Goal: Task Accomplishment & Management: Use online tool/utility

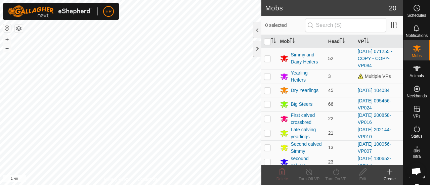
click at [19, 28] on button "button" at bounding box center [19, 29] width 8 height 8
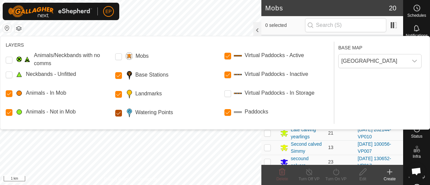
click at [119, 115] on Points "Watering Points" at bounding box center [118, 113] width 7 height 7
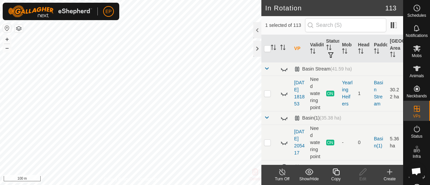
click at [338, 174] on icon at bounding box center [336, 172] width 8 height 8
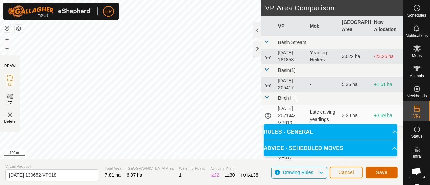
click at [386, 174] on span "Save" at bounding box center [381, 172] width 11 height 5
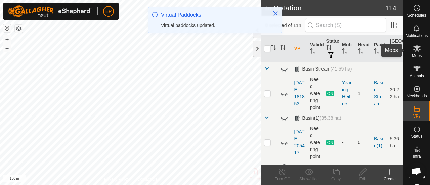
click at [415, 48] on icon at bounding box center [417, 48] width 7 height 6
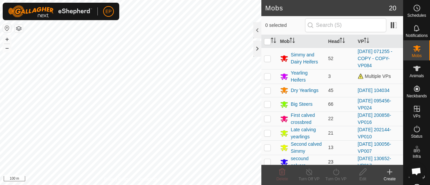
click at [269, 160] on p-checkbox at bounding box center [267, 161] width 7 height 5
checkbox input "true"
click at [335, 173] on icon at bounding box center [336, 172] width 8 height 8
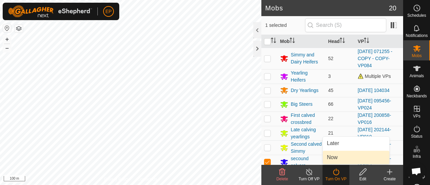
click at [338, 155] on link "Now" at bounding box center [356, 157] width 67 height 13
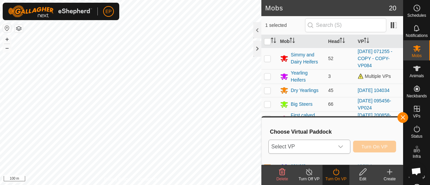
click at [326, 148] on span "Select VP" at bounding box center [301, 146] width 65 height 13
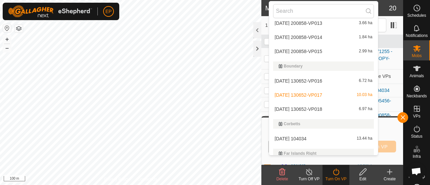
scroll to position [624, 0]
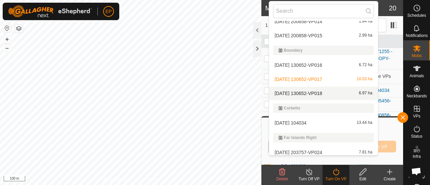
click at [310, 91] on li "[DATE] 130652-VP018 6.97 ha" at bounding box center [323, 93] width 109 height 13
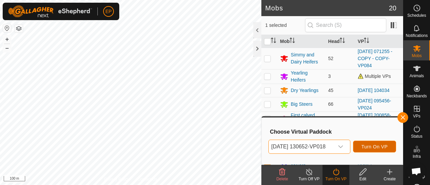
click at [370, 148] on span "Turn On VP" at bounding box center [375, 146] width 26 height 5
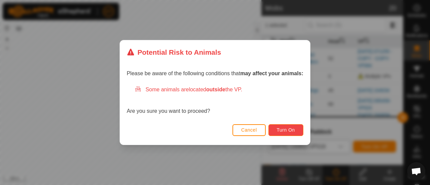
click at [288, 125] on button "Turn On" at bounding box center [286, 130] width 35 height 12
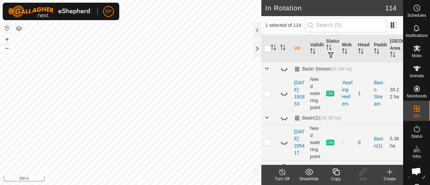
checkbox input "false"
checkbox input "true"
click at [416, 51] on icon at bounding box center [417, 48] width 7 height 6
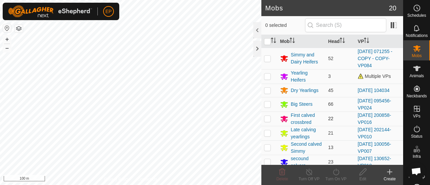
click at [269, 118] on p-checkbox at bounding box center [267, 118] width 7 height 5
checkbox input "true"
click at [338, 176] on icon at bounding box center [336, 172] width 8 height 8
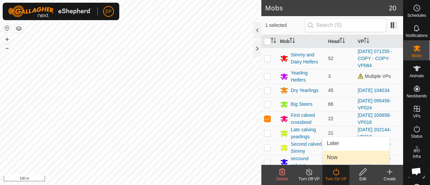
click at [338, 160] on link "Now" at bounding box center [356, 157] width 67 height 13
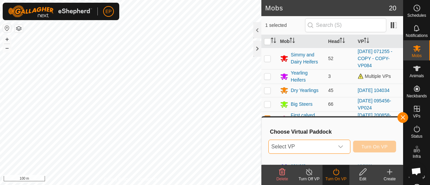
click at [331, 146] on span "Select VP" at bounding box center [301, 146] width 65 height 13
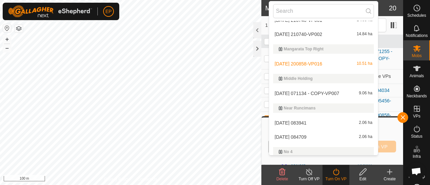
scroll to position [1313, 0]
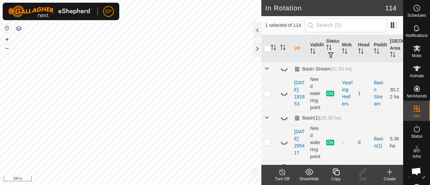
click at [17, 30] on button "button" at bounding box center [19, 29] width 8 height 8
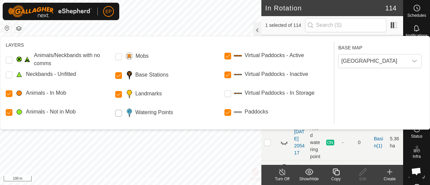
click at [120, 114] on Points "Watering Points" at bounding box center [118, 113] width 7 height 7
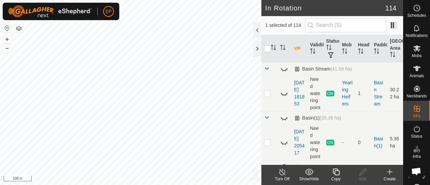
click at [335, 175] on icon at bounding box center [336, 172] width 7 height 7
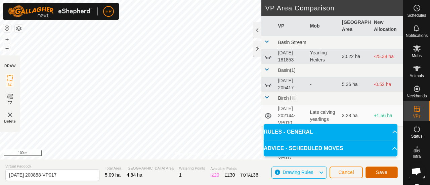
click at [381, 173] on span "Save" at bounding box center [381, 172] width 11 height 5
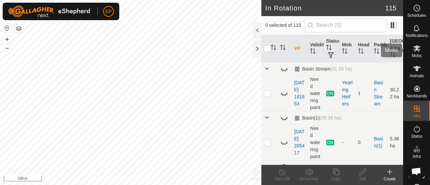
click at [415, 47] on icon at bounding box center [417, 48] width 7 height 6
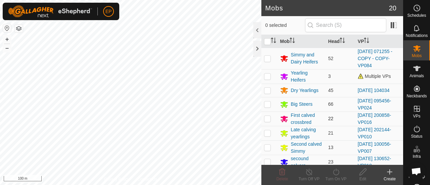
click at [269, 118] on p-checkbox at bounding box center [267, 118] width 7 height 5
checkbox input "true"
click at [340, 174] on icon at bounding box center [336, 172] width 8 height 8
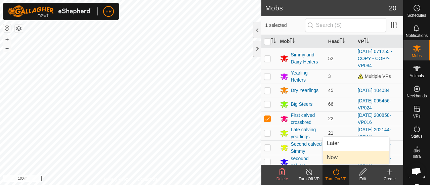
click at [337, 160] on link "Now" at bounding box center [356, 157] width 67 height 13
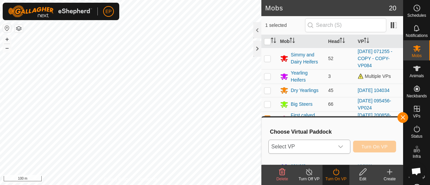
click at [303, 146] on span "Select VP" at bounding box center [301, 146] width 65 height 13
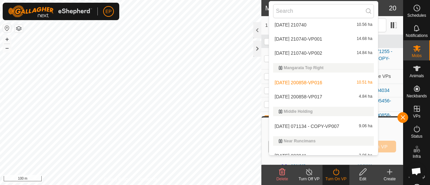
scroll to position [1291, 0]
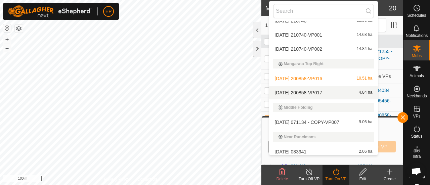
click at [344, 90] on li "[DATE] 200858-VP017 4.84 ha" at bounding box center [323, 92] width 109 height 13
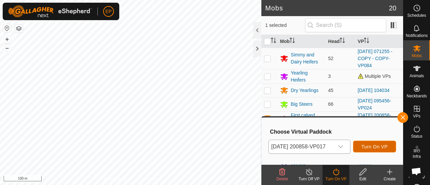
click at [375, 146] on span "Turn On VP" at bounding box center [375, 146] width 26 height 5
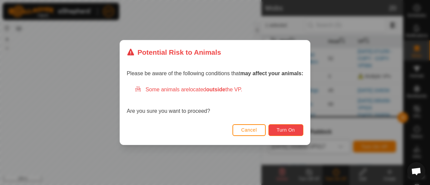
click at [287, 131] on span "Turn On" at bounding box center [286, 129] width 18 height 5
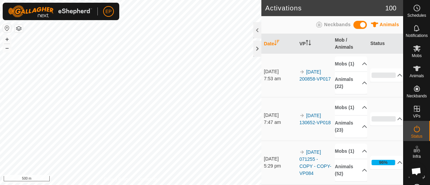
click at [21, 29] on button "button" at bounding box center [19, 29] width 8 height 8
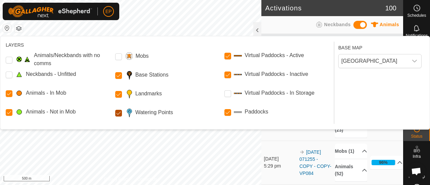
click at [118, 116] on Points "Watering Points" at bounding box center [118, 113] width 7 height 7
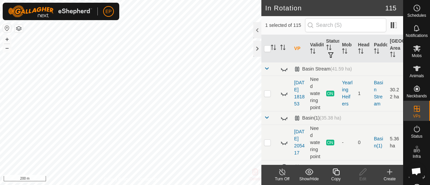
click at [337, 171] on icon at bounding box center [336, 172] width 7 height 7
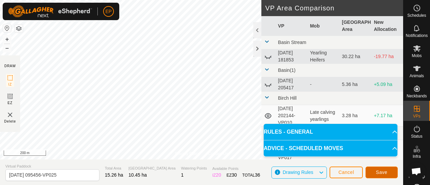
click at [388, 172] on button "Save" at bounding box center [382, 173] width 32 height 12
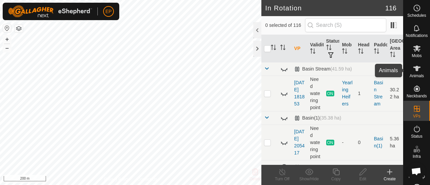
click at [416, 72] on icon at bounding box center [417, 69] width 8 height 8
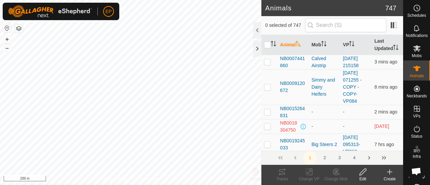
click at [414, 52] on icon at bounding box center [417, 48] width 8 height 8
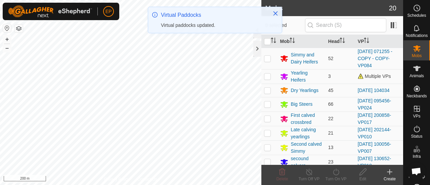
click at [268, 105] on p-checkbox at bounding box center [267, 104] width 7 height 5
checkbox input "true"
click at [338, 173] on icon at bounding box center [336, 172] width 8 height 8
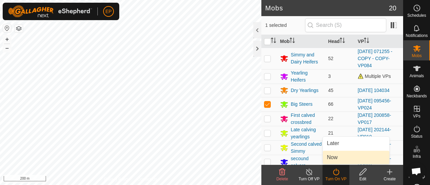
click at [333, 159] on link "Now" at bounding box center [356, 157] width 67 height 13
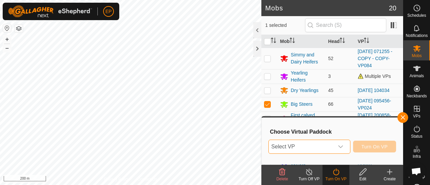
click at [326, 146] on span "Select VP" at bounding box center [301, 146] width 65 height 13
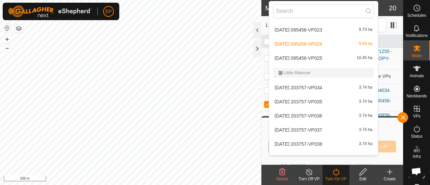
scroll to position [1120, 0]
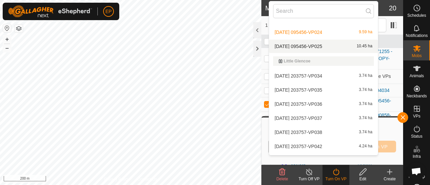
click at [317, 43] on li "[DATE] 095456-VP025 10.45 ha" at bounding box center [323, 46] width 109 height 13
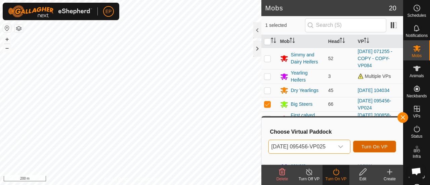
click at [379, 144] on span "Turn On VP" at bounding box center [375, 146] width 26 height 5
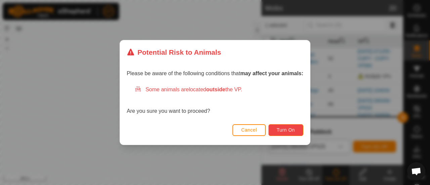
click at [278, 131] on span "Turn On" at bounding box center [286, 129] width 18 height 5
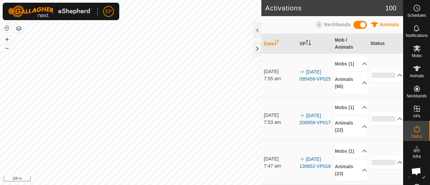
click at [20, 26] on button "button" at bounding box center [19, 29] width 8 height 8
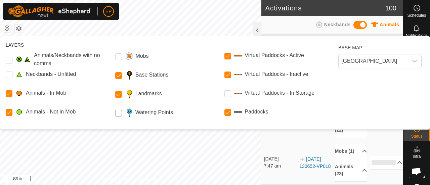
click at [118, 113] on Points "Watering Points" at bounding box center [118, 113] width 7 height 7
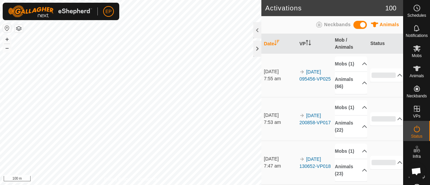
click at [17, 27] on button "button" at bounding box center [19, 29] width 8 height 8
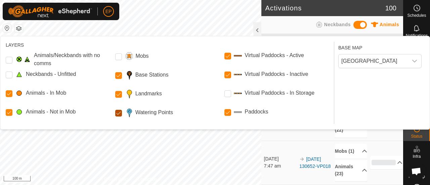
click at [118, 116] on Points "Watering Points" at bounding box center [118, 113] width 7 height 7
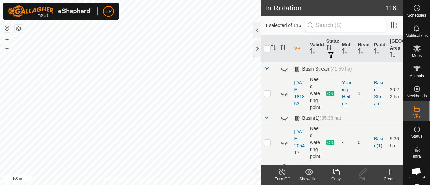
checkbox input "true"
checkbox input "false"
checkbox input "true"
click at [335, 174] on icon at bounding box center [336, 172] width 7 height 7
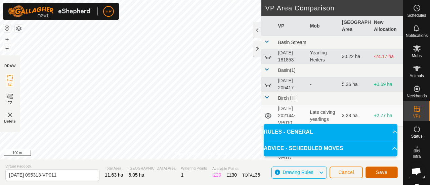
click at [378, 172] on span "Save" at bounding box center [381, 172] width 11 height 5
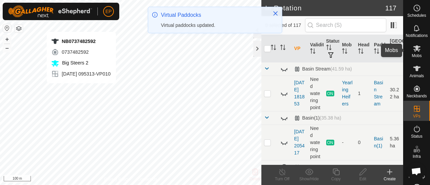
click at [416, 51] on icon at bounding box center [417, 48] width 7 height 6
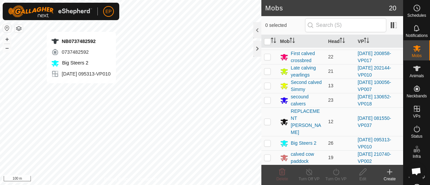
scroll to position [68, 0]
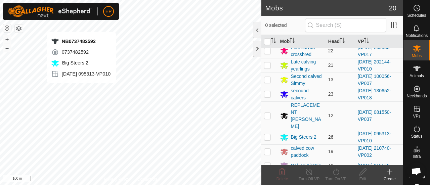
click at [268, 135] on p-checkbox at bounding box center [267, 137] width 7 height 5
checkbox input "true"
click at [335, 171] on icon at bounding box center [336, 172] width 8 height 8
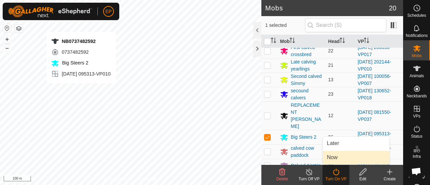
click at [331, 160] on link "Now" at bounding box center [356, 157] width 67 height 13
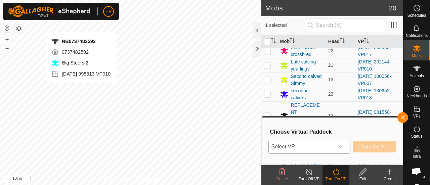
click at [316, 148] on span "Select VP" at bounding box center [301, 146] width 65 height 13
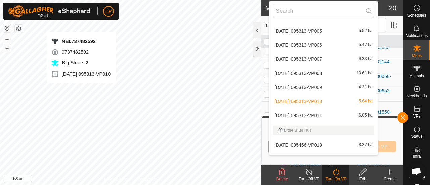
scroll to position [933, 0]
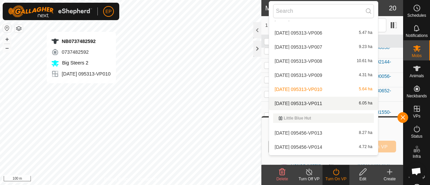
click at [326, 103] on li "[DATE] 095313-VP011 6.05 ha" at bounding box center [323, 103] width 109 height 13
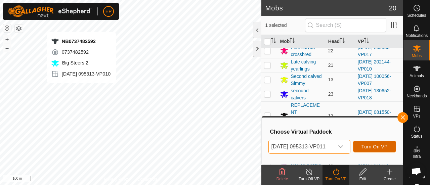
click at [376, 146] on span "Turn On VP" at bounding box center [375, 146] width 26 height 5
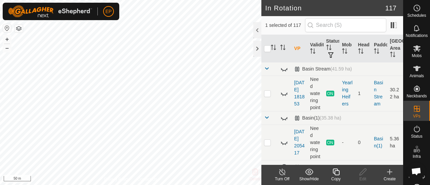
click at [335, 173] on icon at bounding box center [336, 172] width 7 height 7
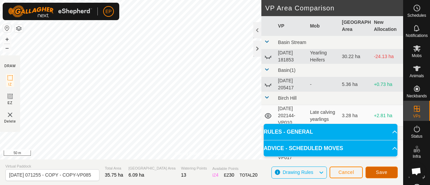
click at [379, 170] on span "Save" at bounding box center [381, 172] width 11 height 5
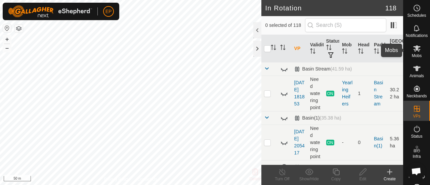
click at [413, 51] on icon at bounding box center [417, 48] width 8 height 8
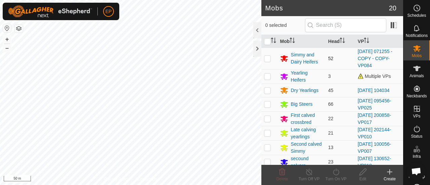
click at [269, 58] on p-checkbox at bounding box center [267, 58] width 7 height 5
checkbox input "true"
click at [335, 173] on icon at bounding box center [336, 172] width 8 height 8
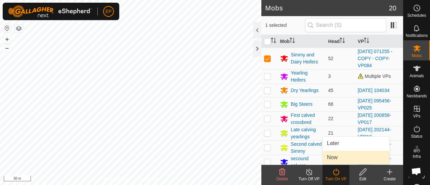
click at [329, 155] on link "Now" at bounding box center [356, 157] width 67 height 13
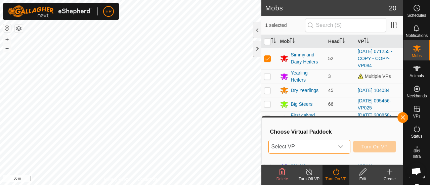
click at [324, 149] on span "Select VP" at bounding box center [301, 146] width 65 height 13
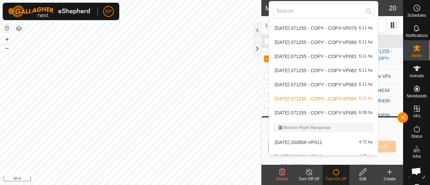
scroll to position [495, 0]
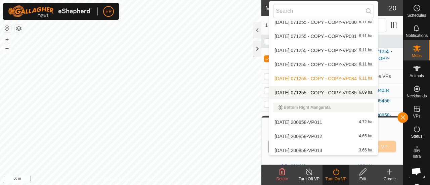
click at [340, 92] on li "[DATE] 071255 - COPY - COPY-VP085 6.09 ha" at bounding box center [323, 92] width 109 height 13
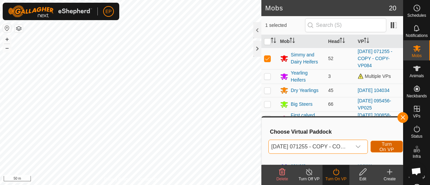
click at [379, 147] on span "Turn On VP" at bounding box center [386, 147] width 15 height 11
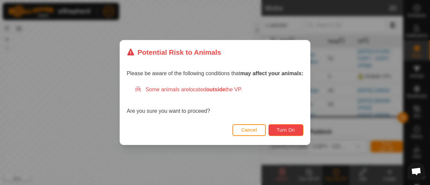
click at [292, 131] on span "Turn On" at bounding box center [286, 129] width 18 height 5
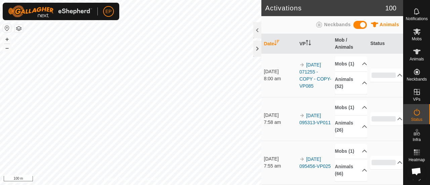
scroll to position [22, 0]
